Goal: Task Accomplishment & Management: Manage account settings

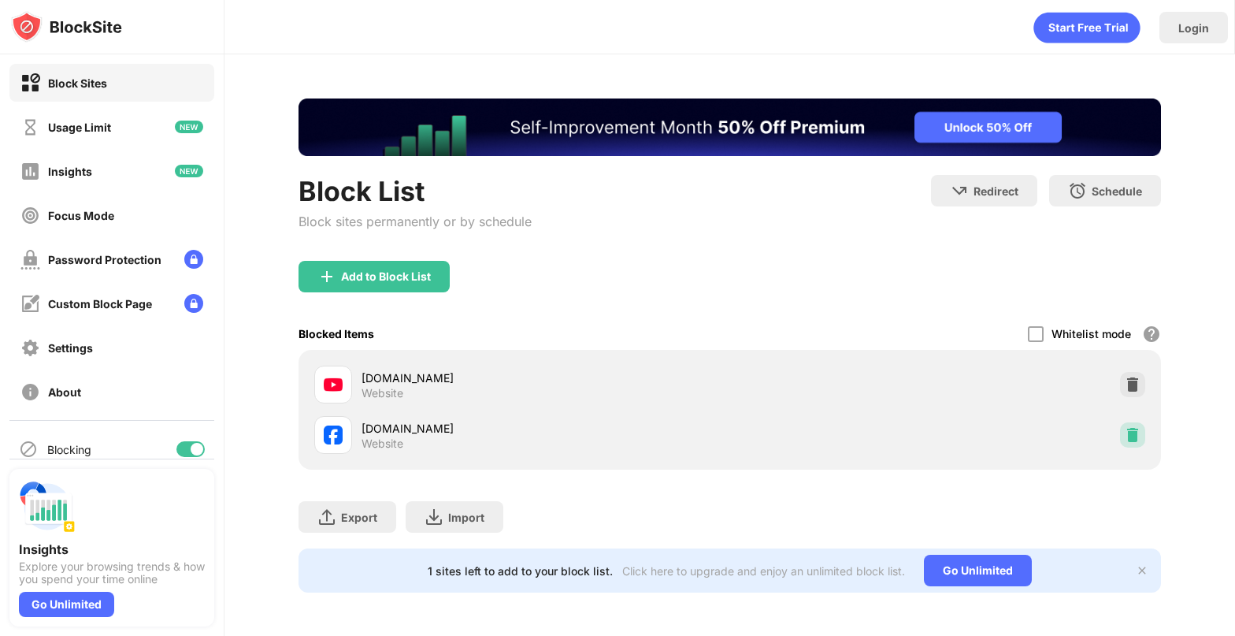
click at [1129, 438] on img at bounding box center [1133, 435] width 16 height 16
click at [1135, 388] on img at bounding box center [1133, 385] width 16 height 16
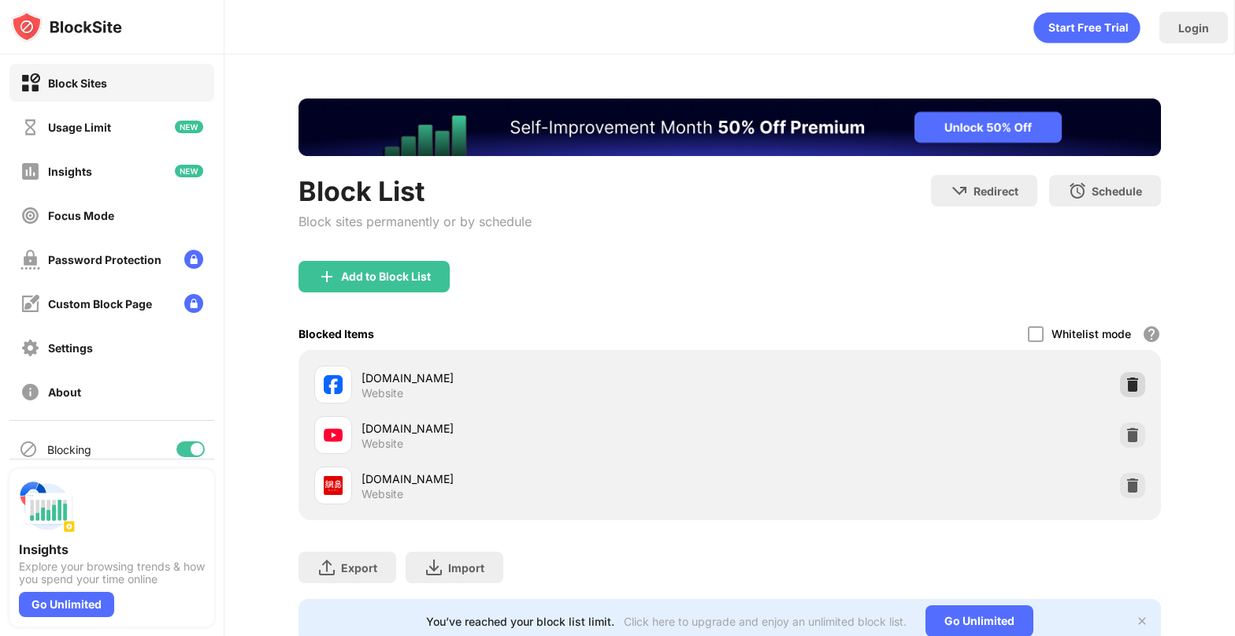
click at [1132, 388] on img at bounding box center [1133, 385] width 16 height 16
